Goal: Information Seeking & Learning: Stay updated

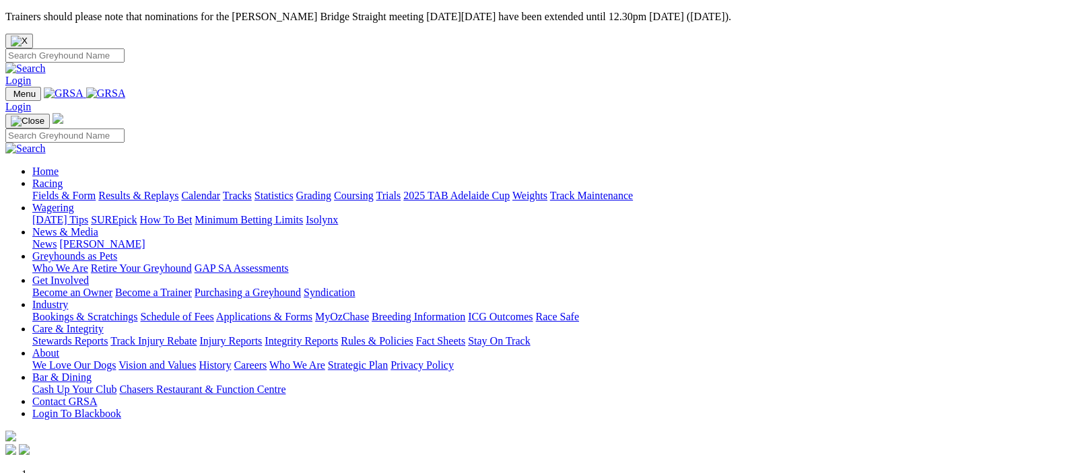
drag, startPoint x: 0, startPoint y: 0, endPoint x: 412, endPoint y: 71, distance: 418.2
click at [98, 226] on link "News & Media" at bounding box center [65, 231] width 66 height 11
click at [145, 238] on link "[PERSON_NAME]" at bounding box center [102, 243] width 86 height 11
